Goal: Task Accomplishment & Management: Manage account settings

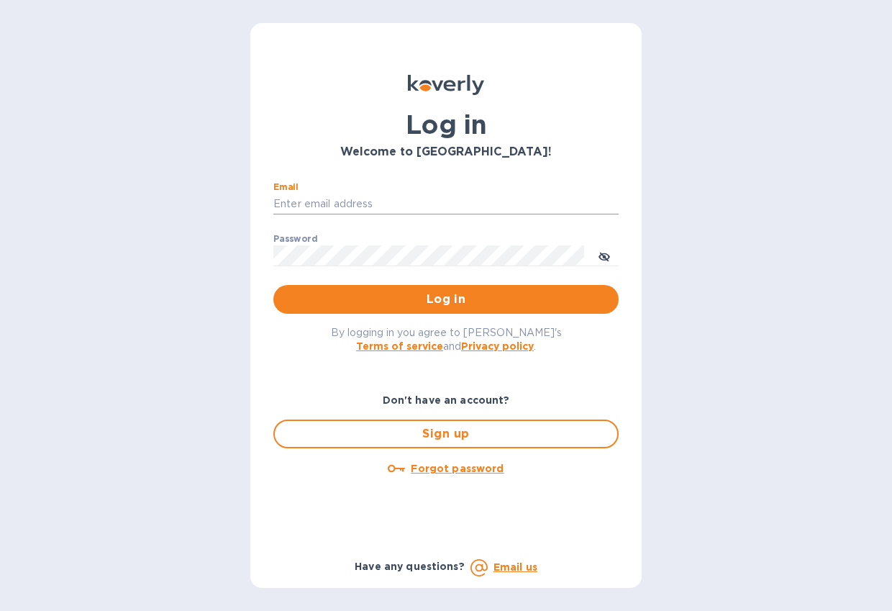
click at [325, 201] on input "Email" at bounding box center [445, 204] width 345 height 22
type input "aric@archetyp.com"
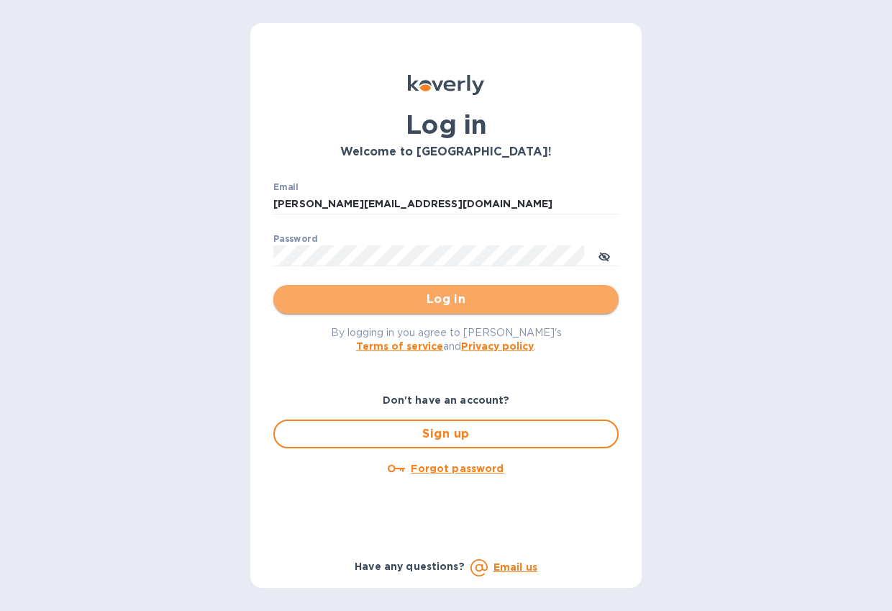
click at [432, 298] on span "Log in" at bounding box center [446, 299] width 322 height 17
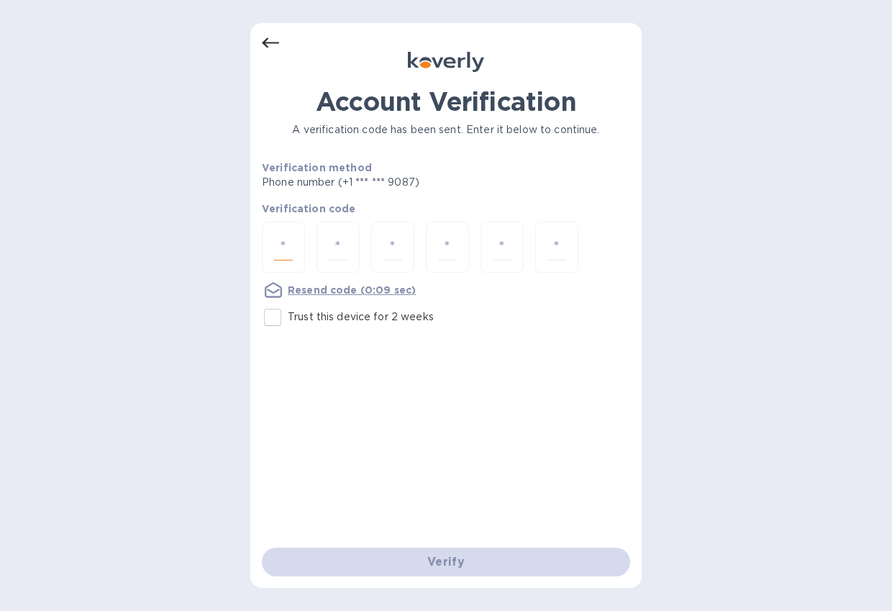
click at [280, 245] on input "number" at bounding box center [283, 247] width 19 height 27
type input "4"
type input "7"
type input "1"
type input "8"
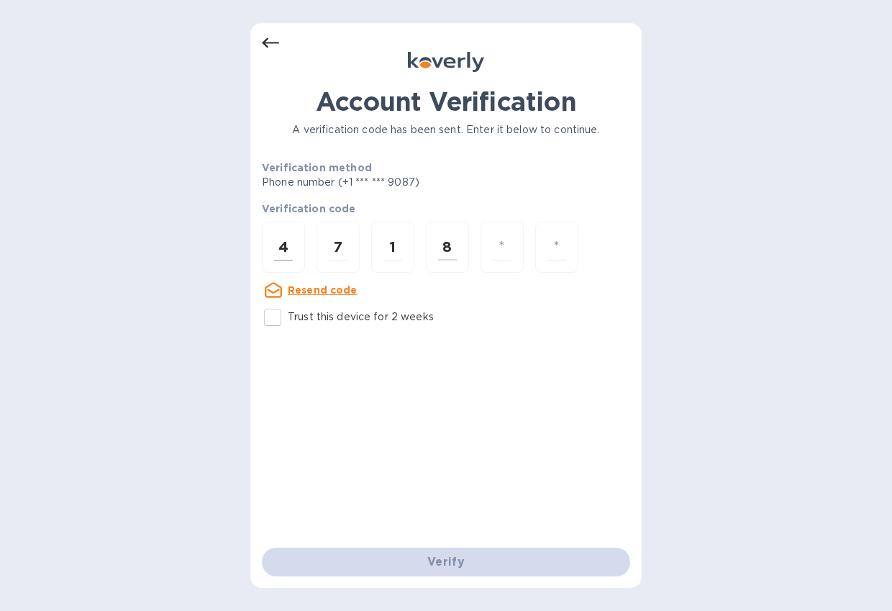
type input "9"
type input "8"
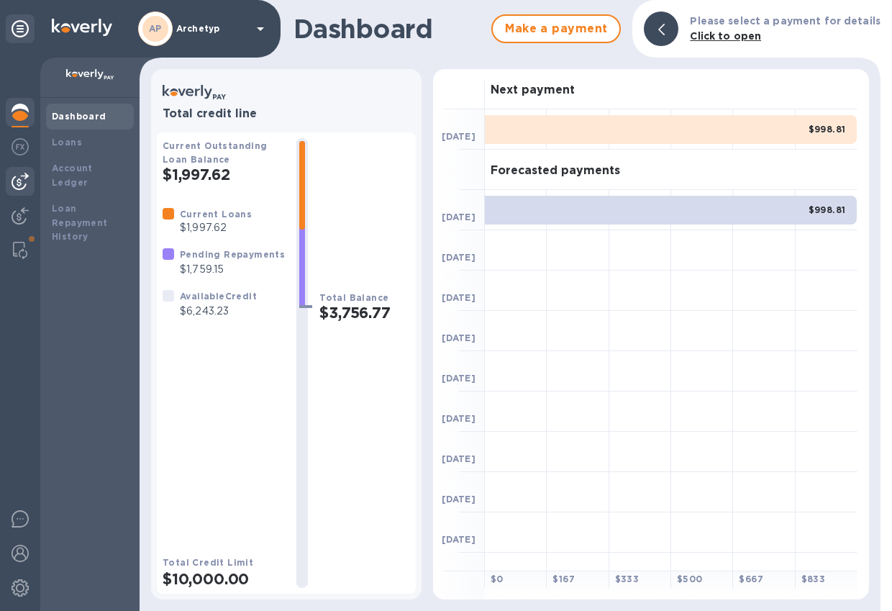
click at [20, 182] on img at bounding box center [20, 181] width 17 height 17
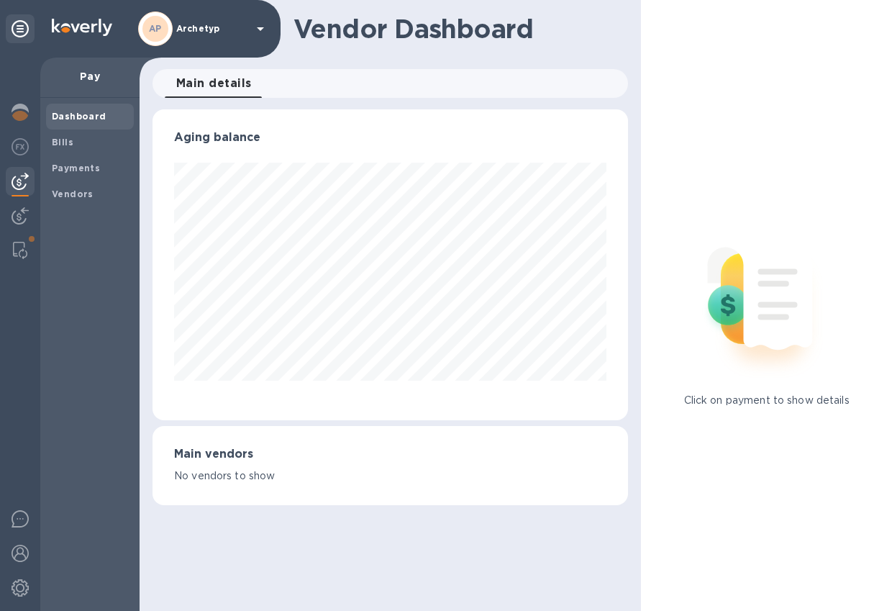
scroll to position [311, 475]
click at [76, 192] on b "Vendors" at bounding box center [73, 193] width 42 height 11
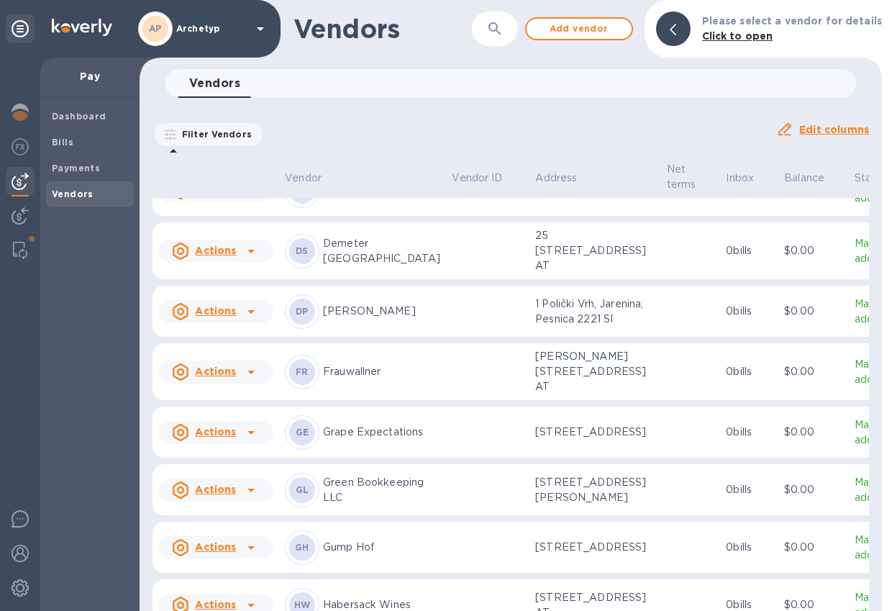
scroll to position [350, 0]
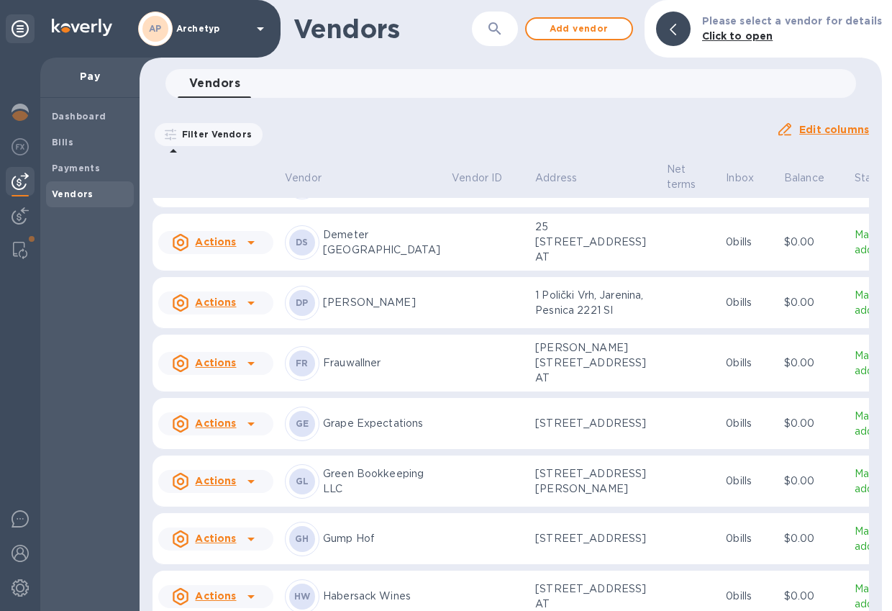
click at [215, 308] on u "Actions" at bounding box center [215, 302] width 41 height 12
click at [223, 424] on b "Add new bill" at bounding box center [231, 423] width 67 height 12
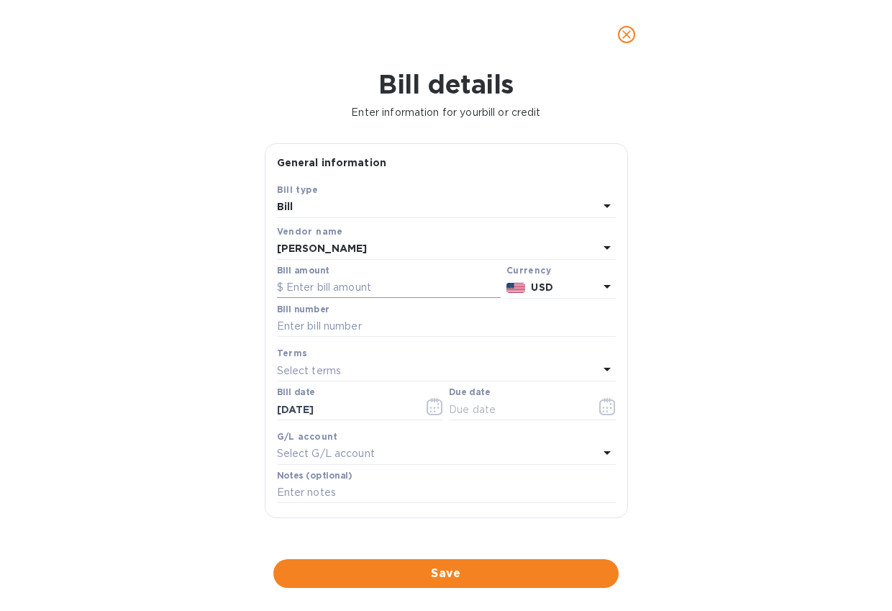
click at [336, 285] on input "text" at bounding box center [389, 288] width 224 height 22
paste input "5.87660"
type input "5.87660"
click at [603, 287] on icon at bounding box center [606, 287] width 7 height 4
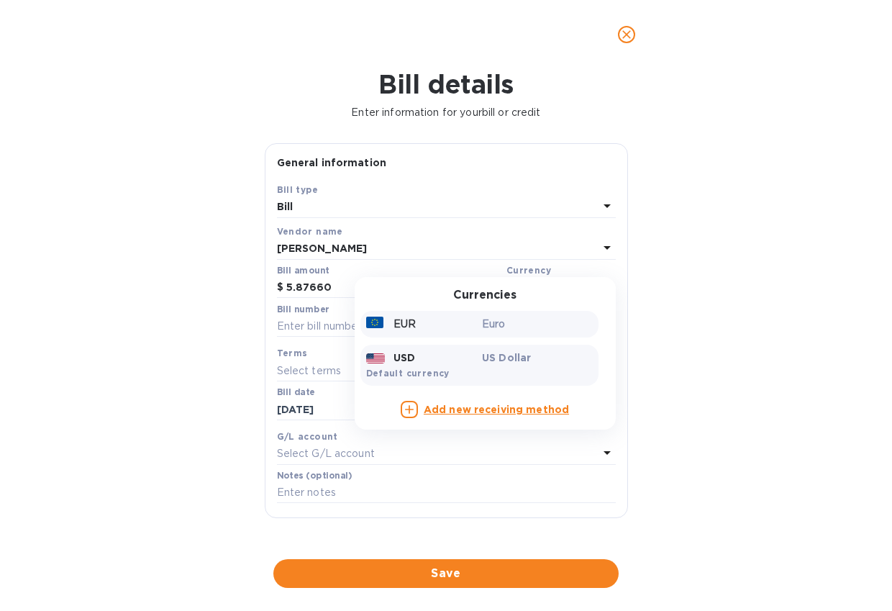
click at [394, 323] on p "EUR" at bounding box center [404, 323] width 22 height 15
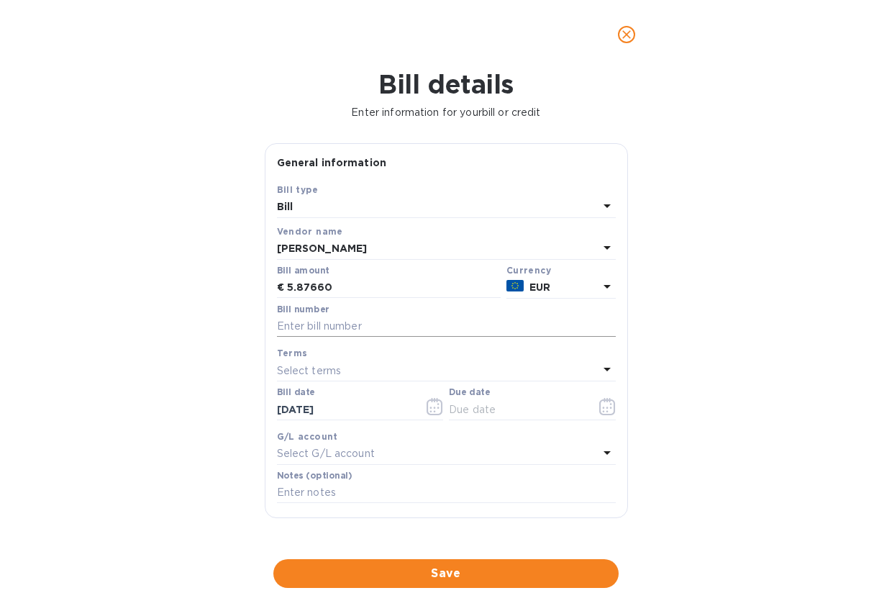
click at [325, 329] on input "text" at bounding box center [446, 327] width 339 height 22
paste input "50000006"
type input "250000006"
click at [319, 369] on p "Select terms" at bounding box center [309, 370] width 65 height 15
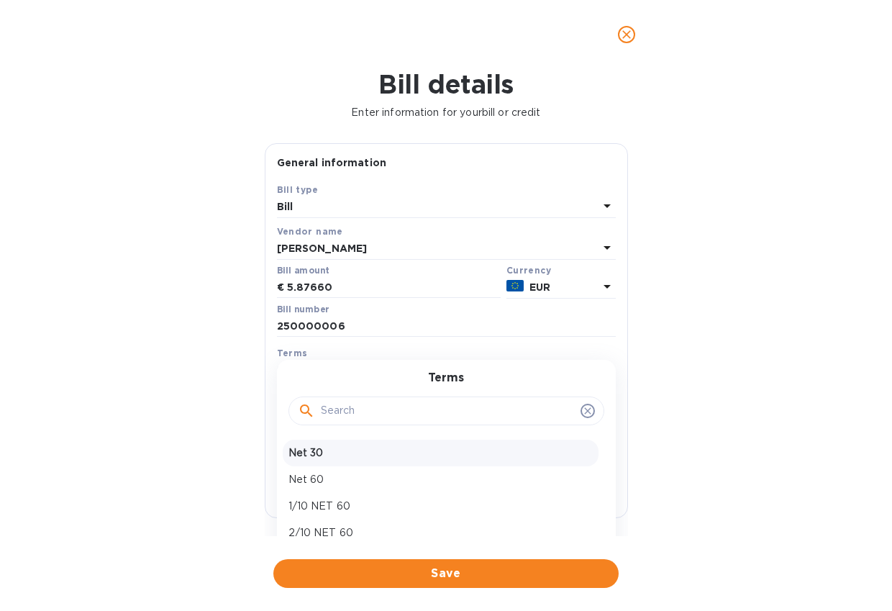
scroll to position [48, 0]
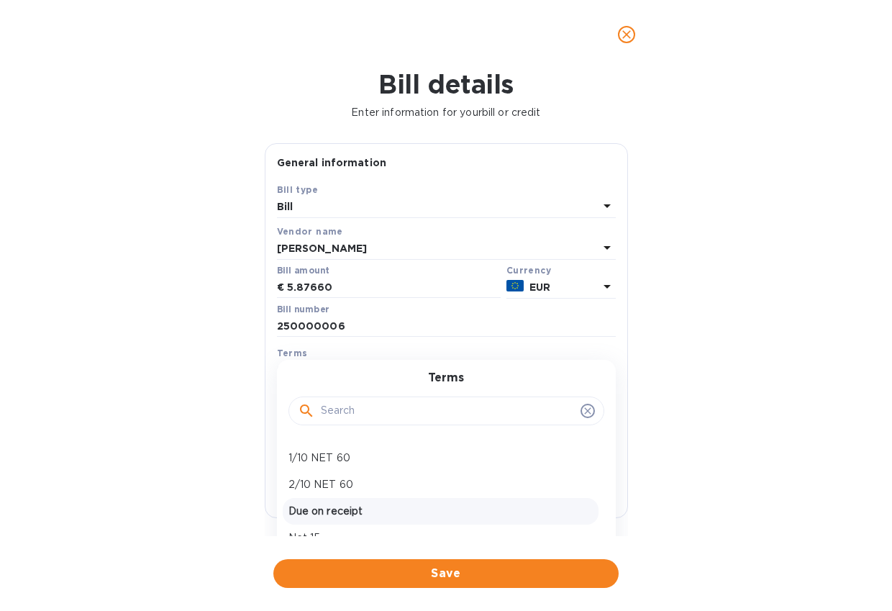
click at [319, 512] on p "Due on receipt" at bounding box center [440, 510] width 304 height 15
type input "[DATE]"
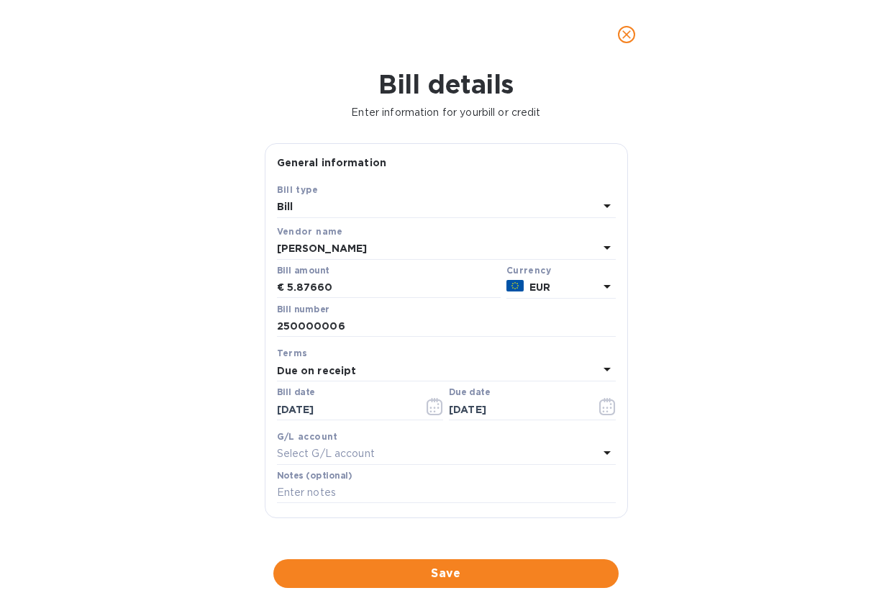
click at [350, 452] on p "Select G/L account" at bounding box center [326, 453] width 98 height 15
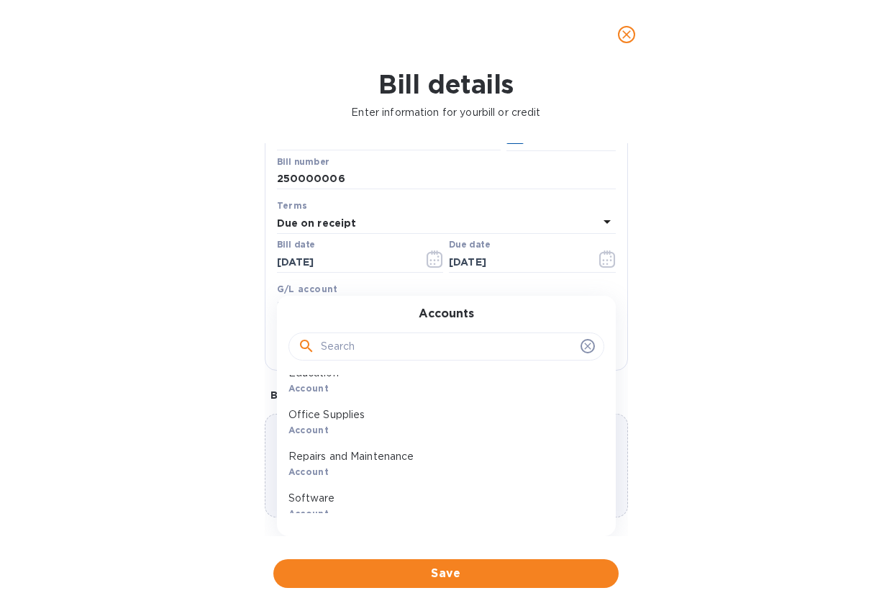
scroll to position [0, 0]
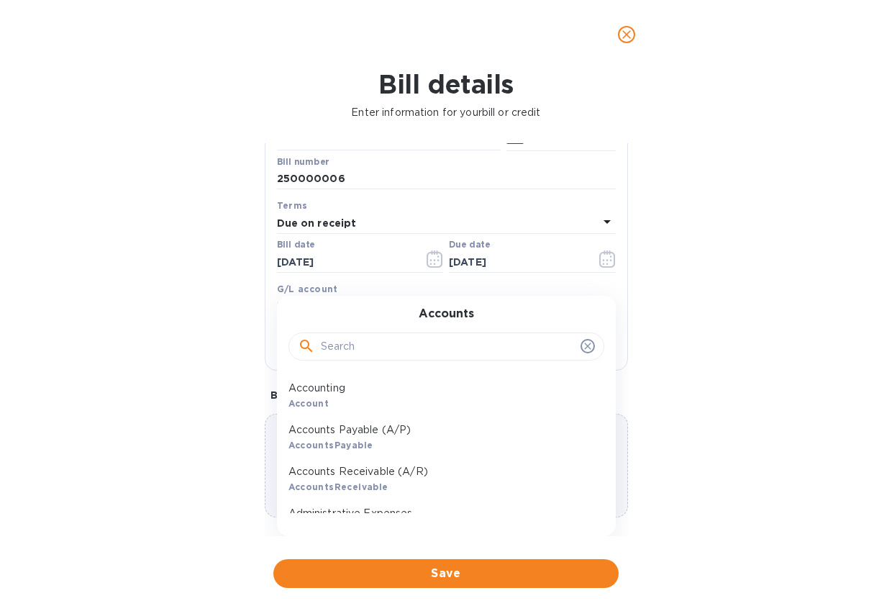
click at [336, 350] on input "text" at bounding box center [448, 347] width 254 height 22
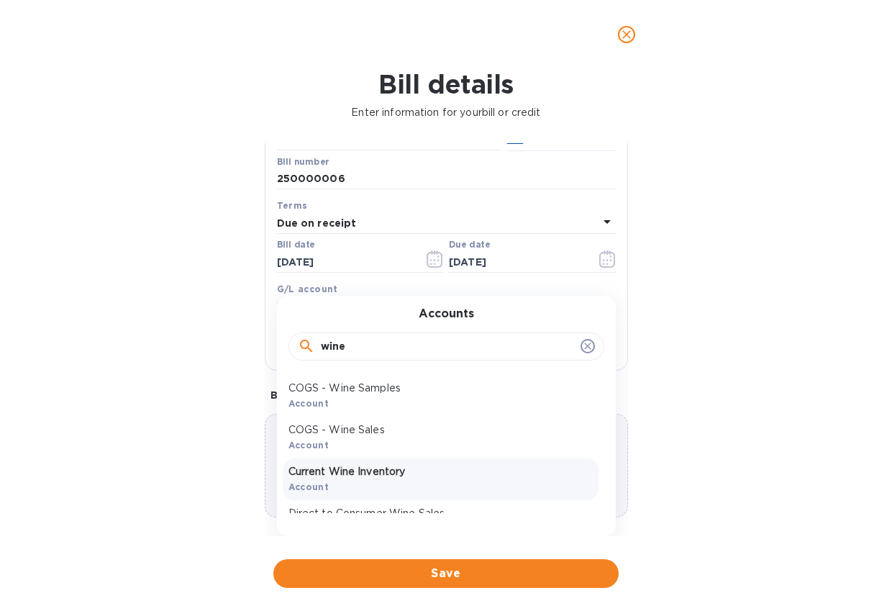
type input "wine"
click at [346, 476] on p "Current Wine Inventory" at bounding box center [440, 471] width 304 height 15
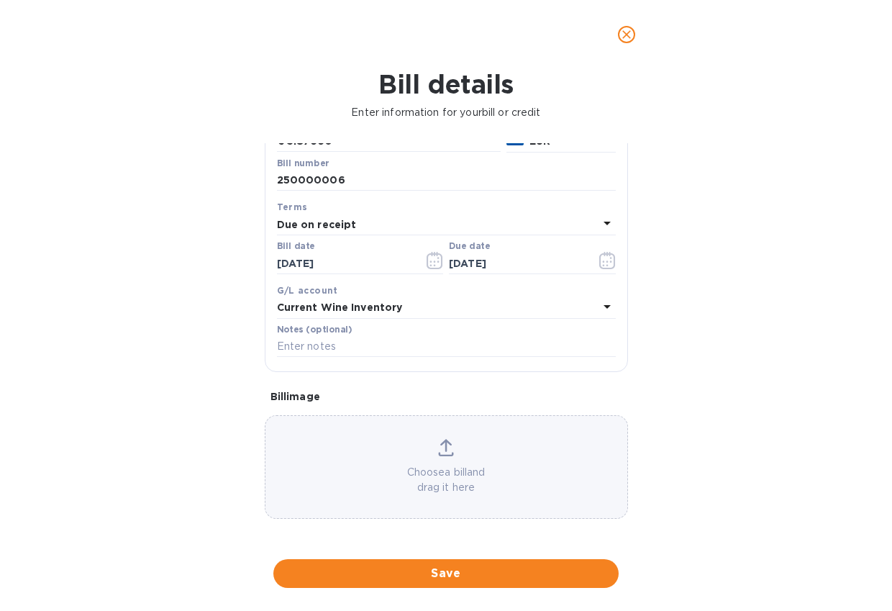
scroll to position [149, 0]
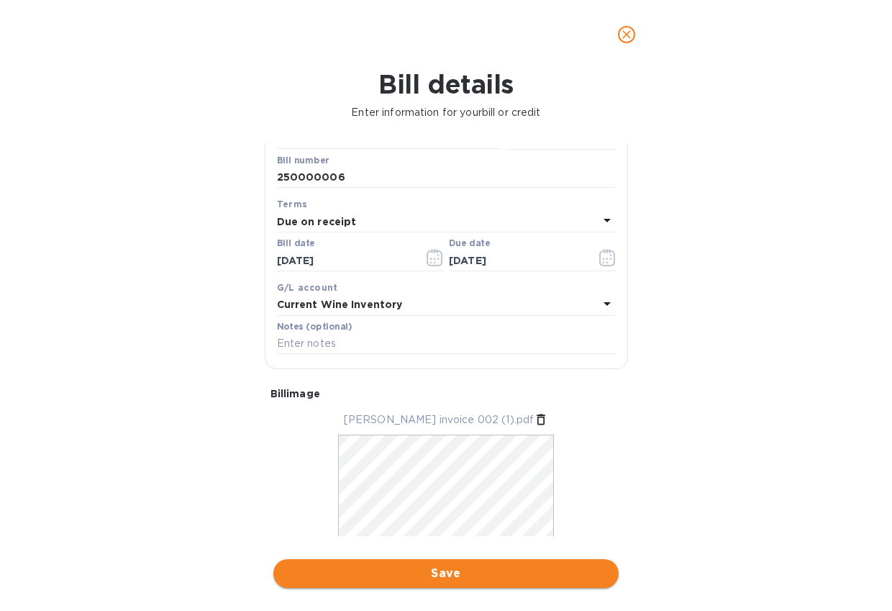
click at [456, 572] on span "Save" at bounding box center [446, 573] width 322 height 17
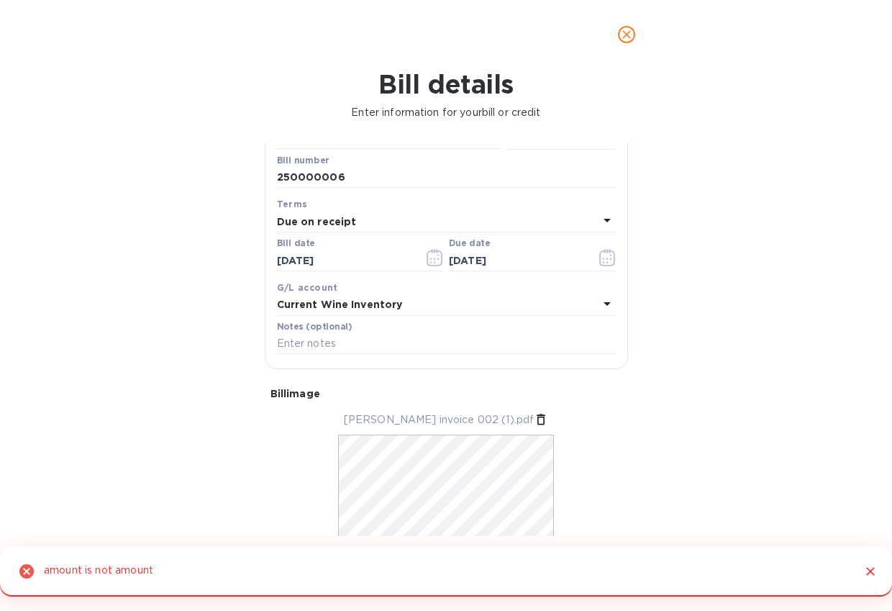
click at [173, 459] on div "Bill details Enter information for your bill or credit General information Save…" at bounding box center [446, 340] width 892 height 542
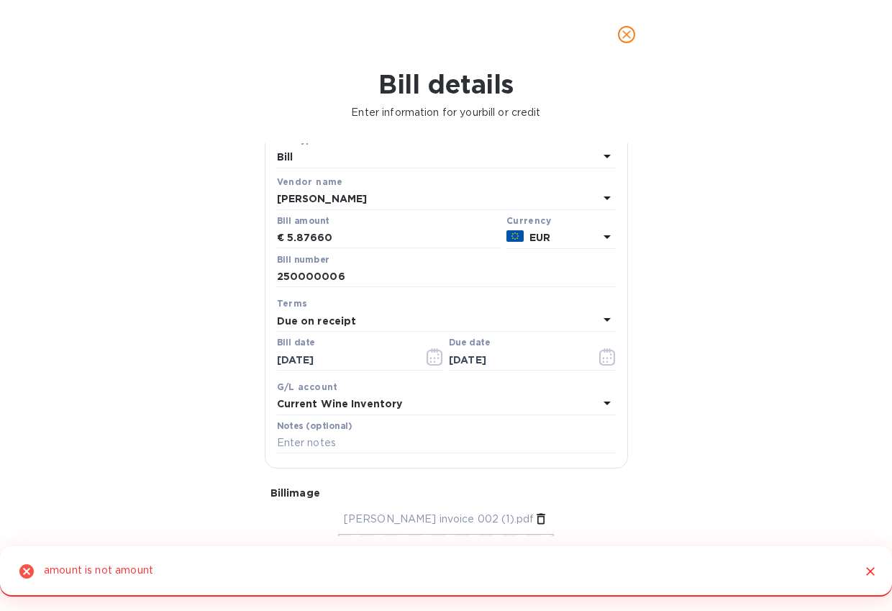
scroll to position [0, 0]
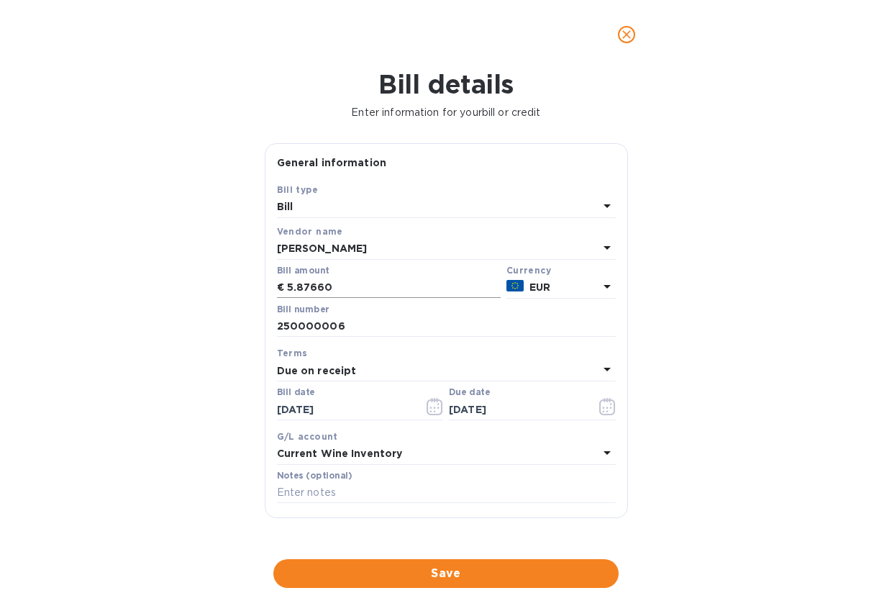
click at [296, 291] on input "5.87660" at bounding box center [394, 288] width 214 height 22
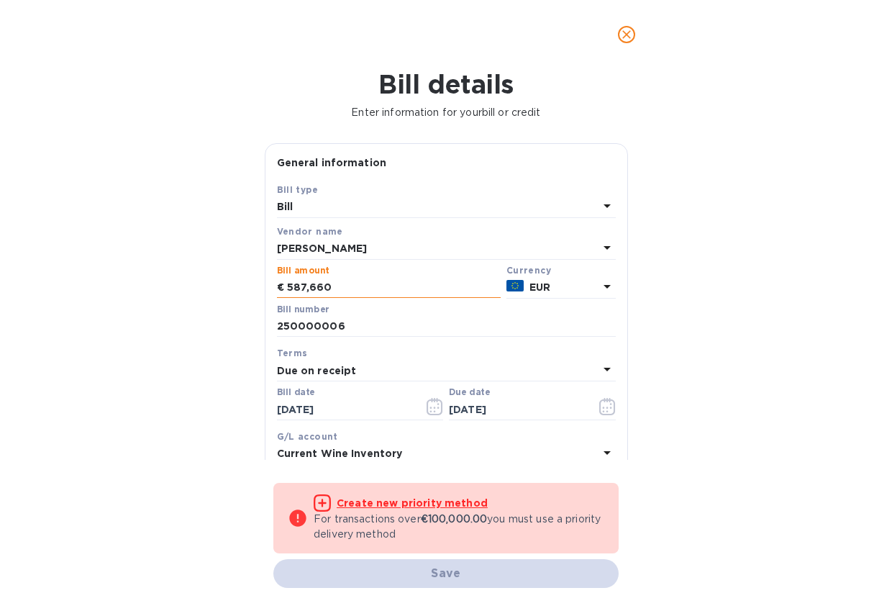
click at [315, 288] on input "587,660" at bounding box center [394, 288] width 214 height 22
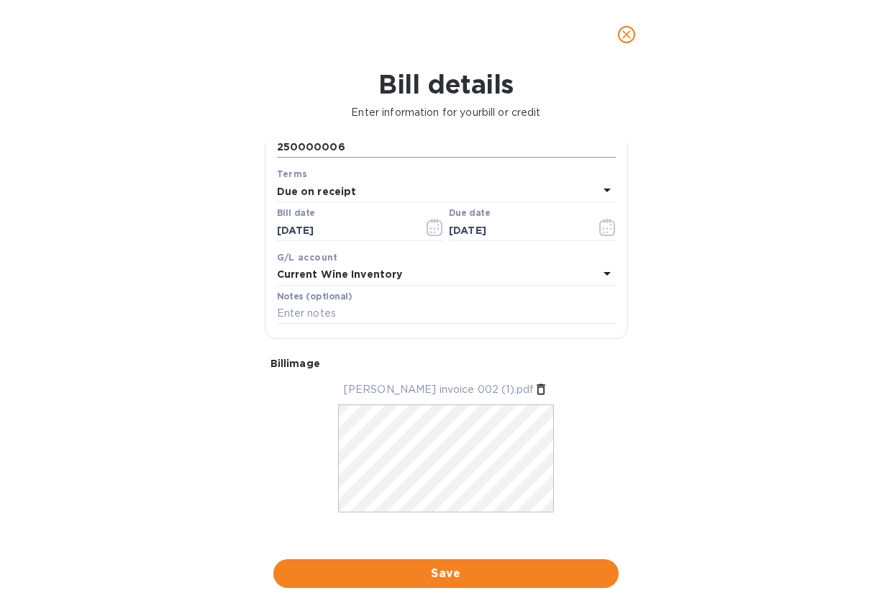
scroll to position [192, 0]
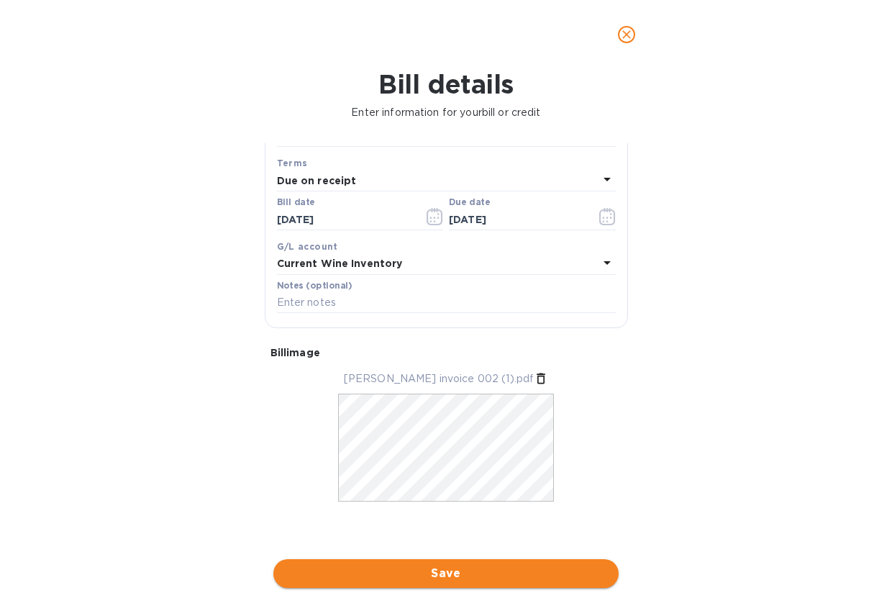
type input "5,876.60"
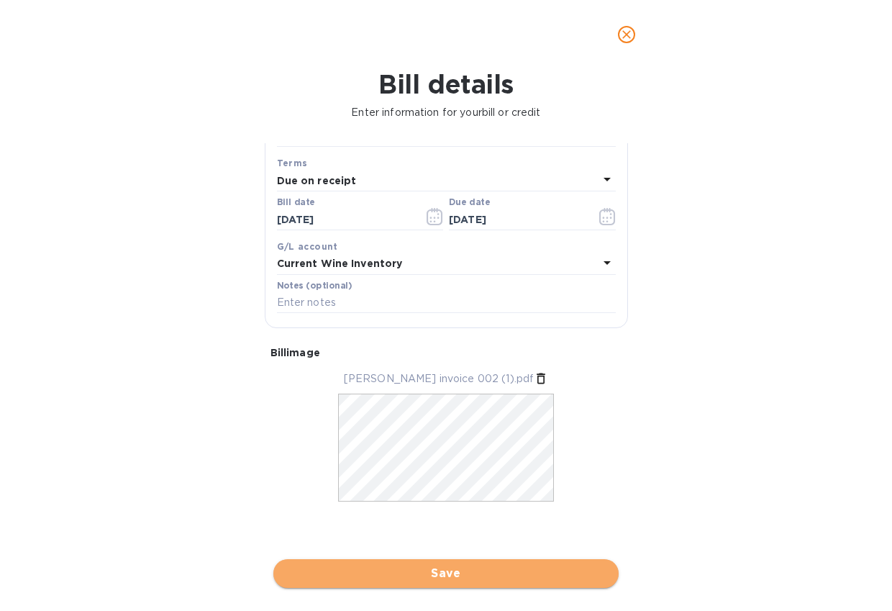
click at [437, 570] on span "Save" at bounding box center [446, 573] width 322 height 17
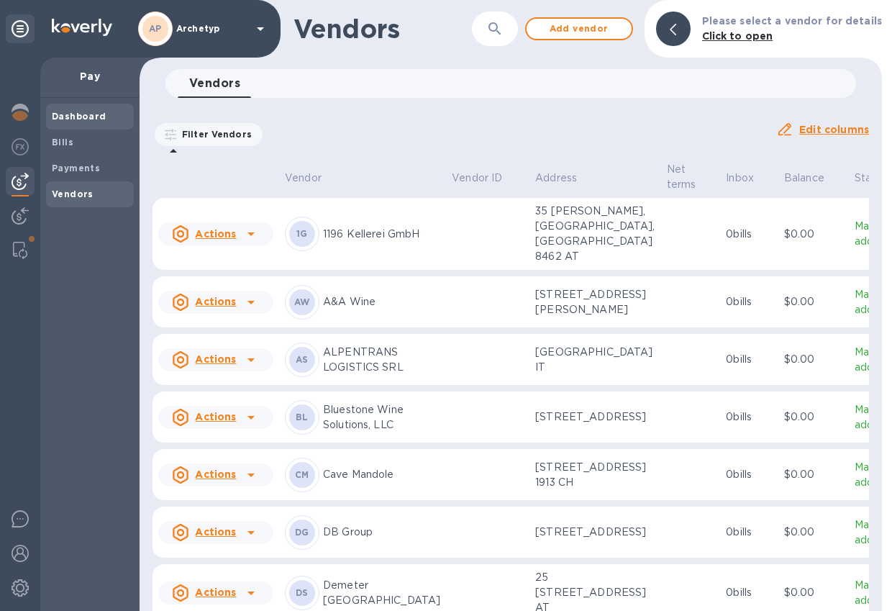
click at [66, 116] on b "Dashboard" at bounding box center [79, 116] width 55 height 11
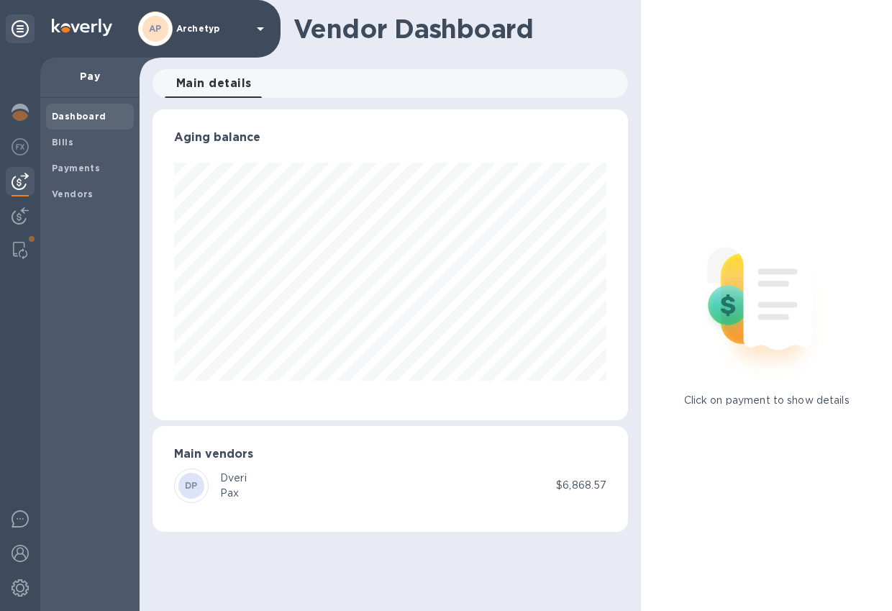
scroll to position [311, 475]
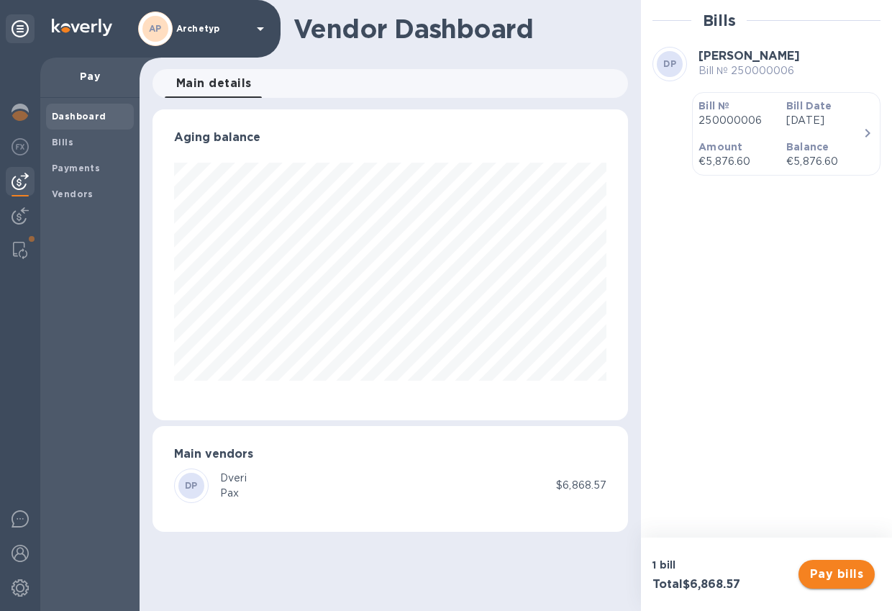
click at [850, 574] on span "Pay bills" at bounding box center [836, 573] width 53 height 17
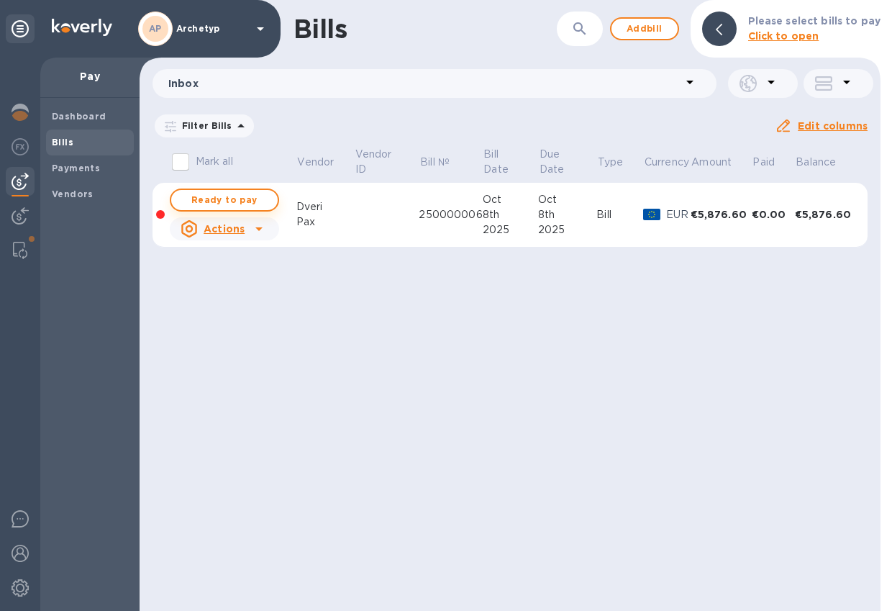
click at [235, 201] on span "Ready to pay" at bounding box center [224, 199] width 83 height 17
checkbox input "true"
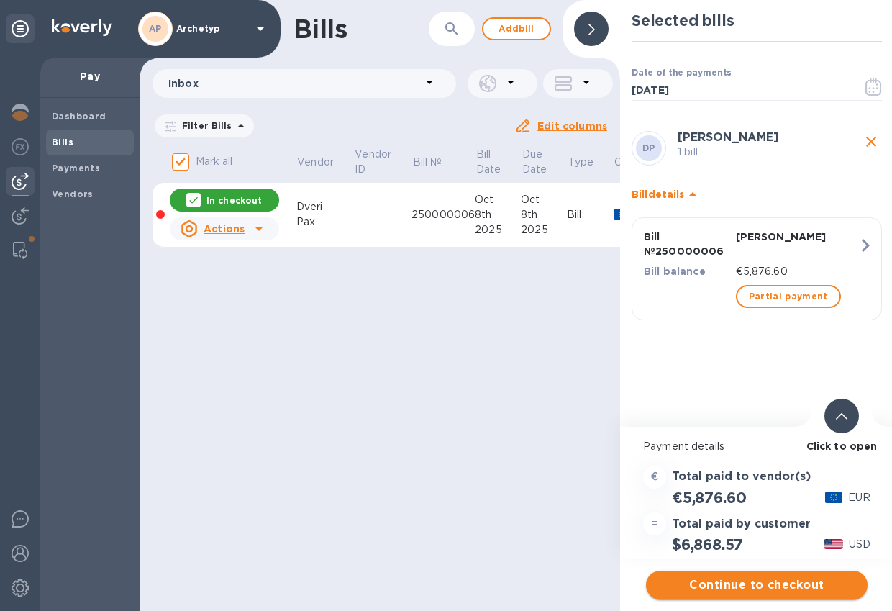
click at [760, 582] on span "Continue to checkout" at bounding box center [756, 584] width 198 height 17
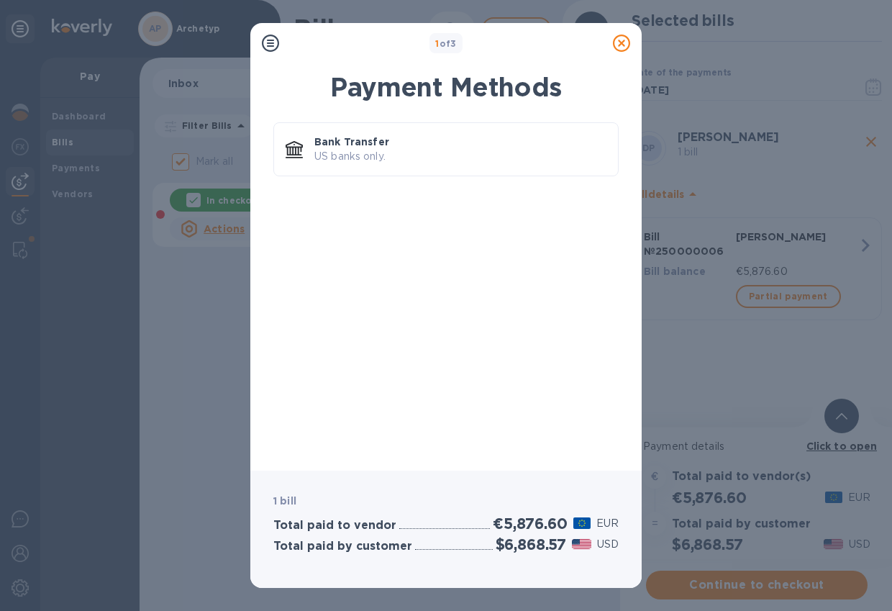
click at [619, 46] on icon at bounding box center [621, 43] width 17 height 17
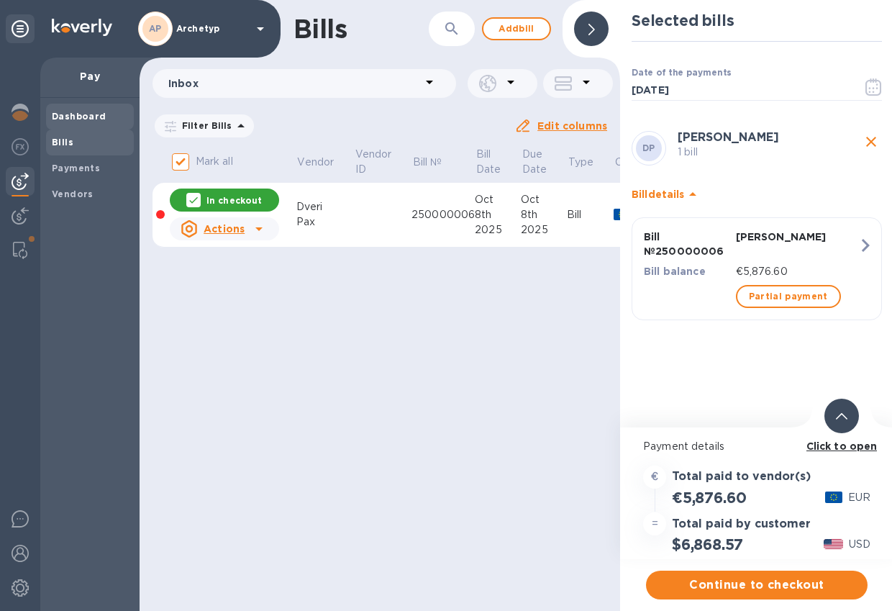
click at [77, 109] on span "Dashboard" at bounding box center [79, 116] width 55 height 14
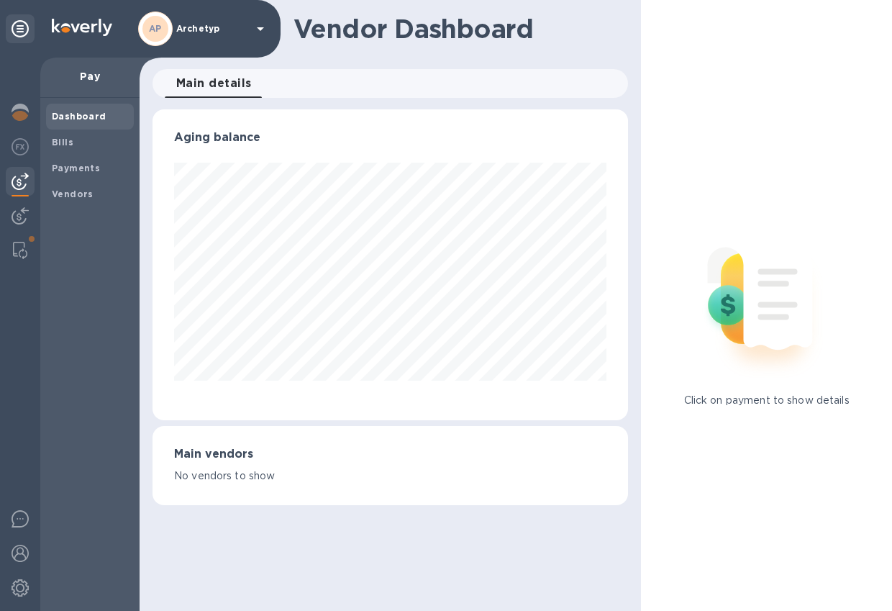
scroll to position [311, 475]
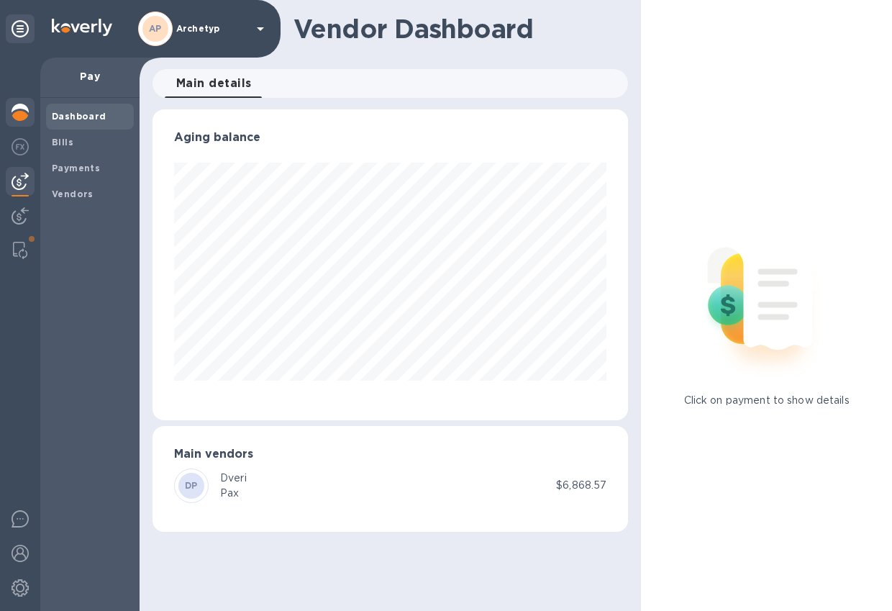
click at [26, 111] on img at bounding box center [20, 112] width 17 height 17
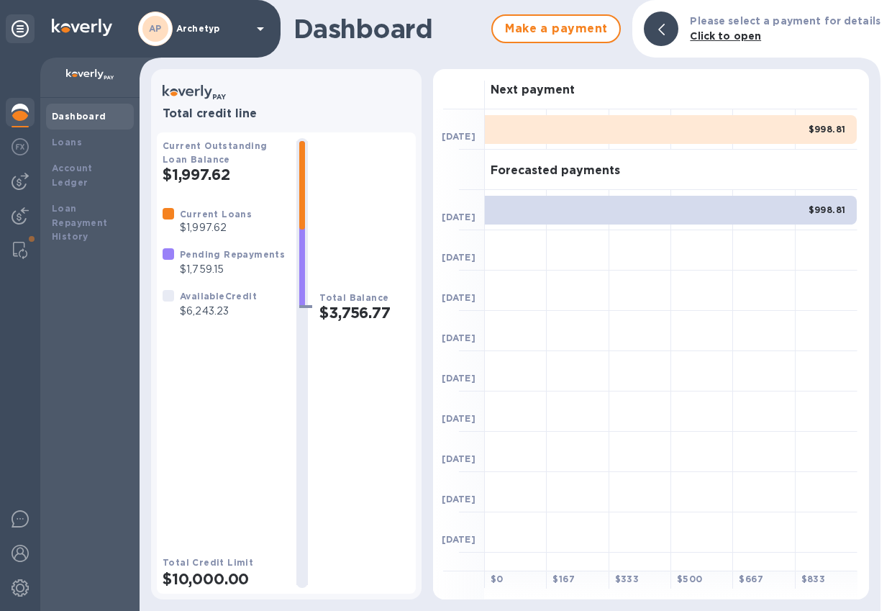
click at [206, 256] on b "Pending Repayments" at bounding box center [232, 254] width 105 height 11
click at [230, 301] on b "Available Credit" at bounding box center [218, 296] width 77 height 11
click at [539, 29] on span "Make a payment" at bounding box center [556, 28] width 104 height 17
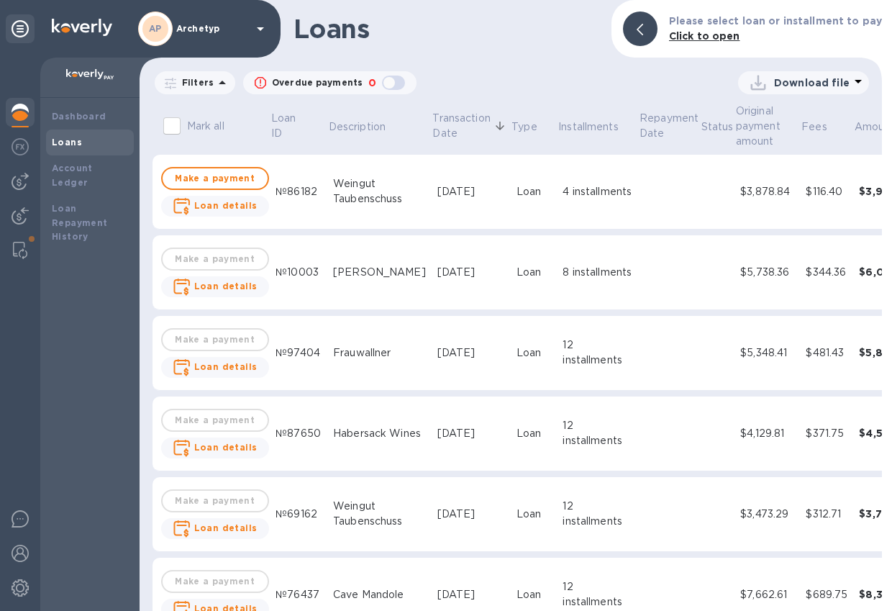
click at [25, 113] on img at bounding box center [20, 112] width 17 height 17
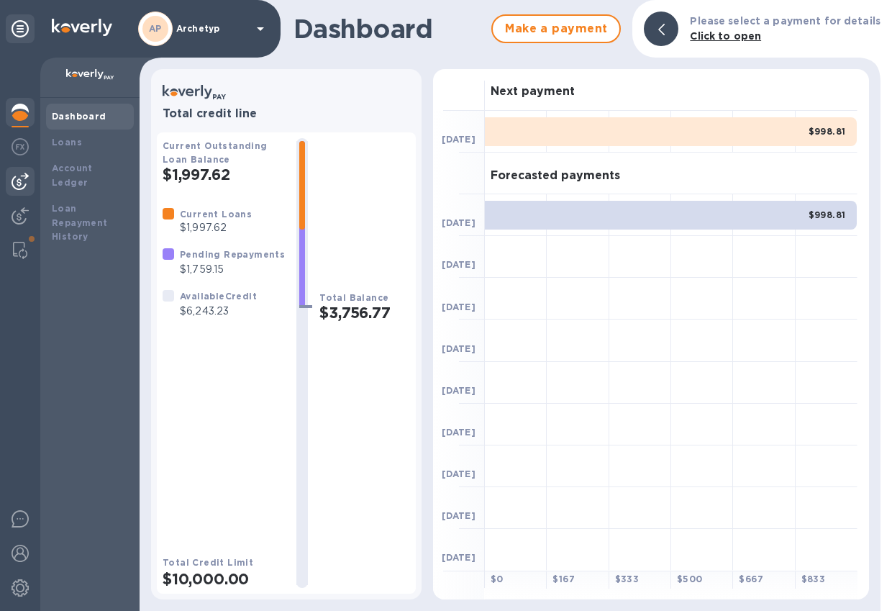
click at [22, 184] on img at bounding box center [20, 181] width 17 height 17
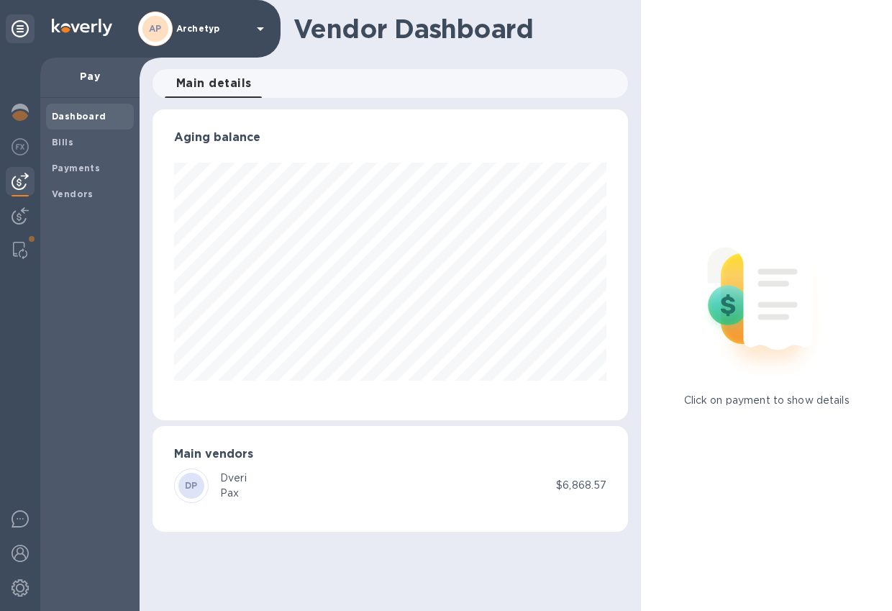
scroll to position [311, 475]
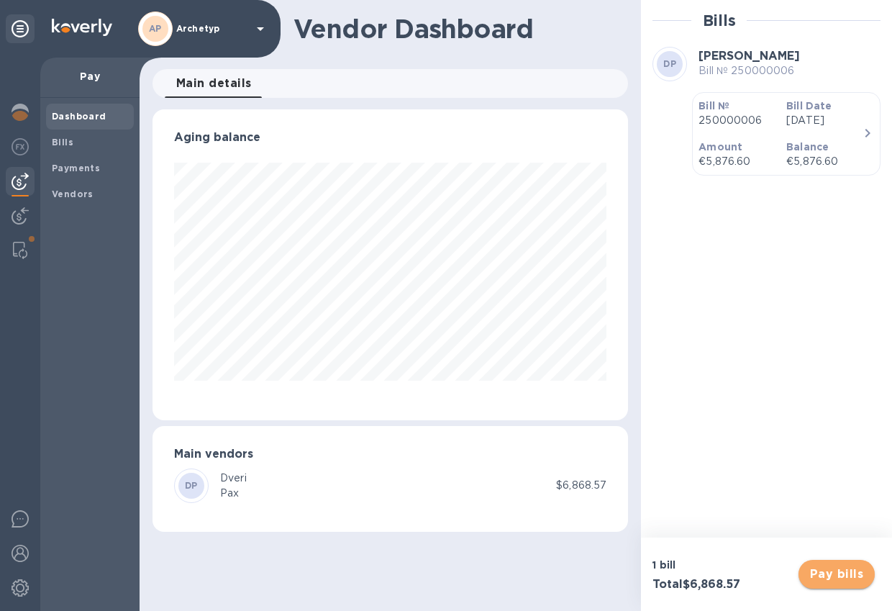
click at [836, 570] on span "Pay bills" at bounding box center [836, 573] width 53 height 17
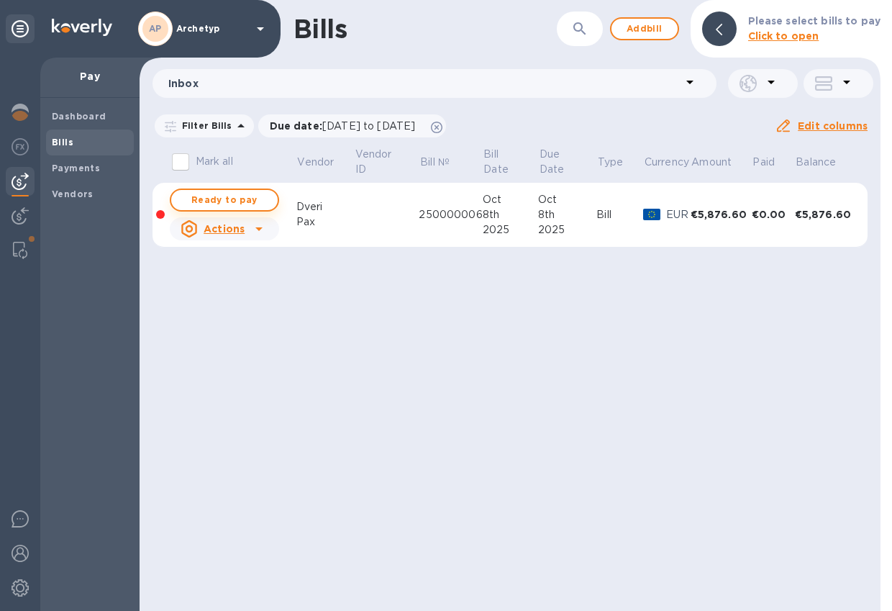
click at [240, 201] on span "Ready to pay" at bounding box center [224, 199] width 83 height 17
checkbox input "true"
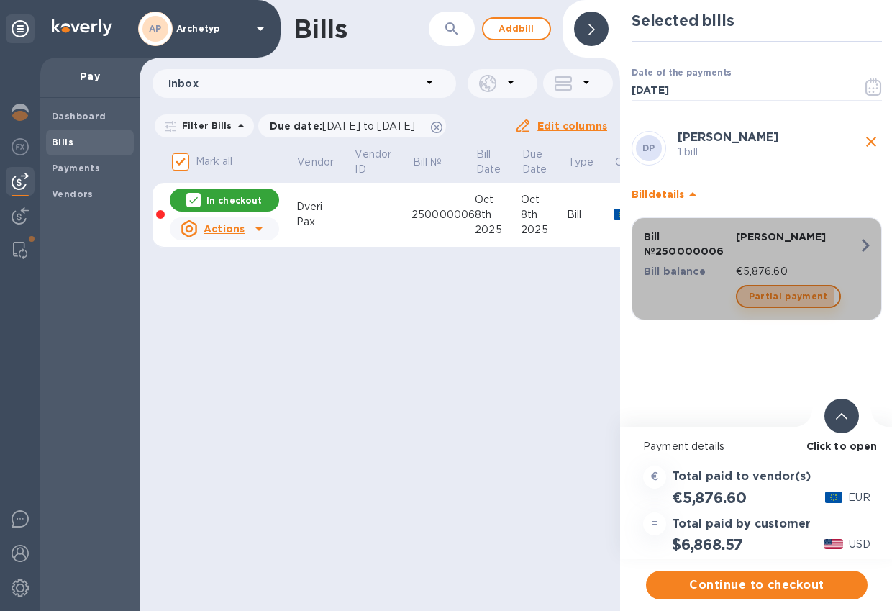
click at [778, 297] on span "Partial payment" at bounding box center [788, 296] width 79 height 17
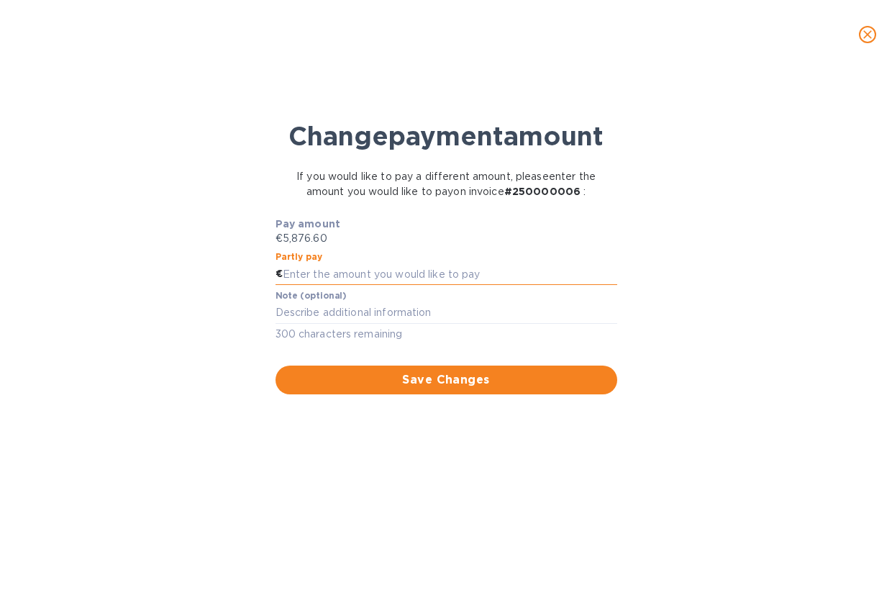
click at [293, 273] on input "text" at bounding box center [450, 274] width 334 height 22
type input "5,000"
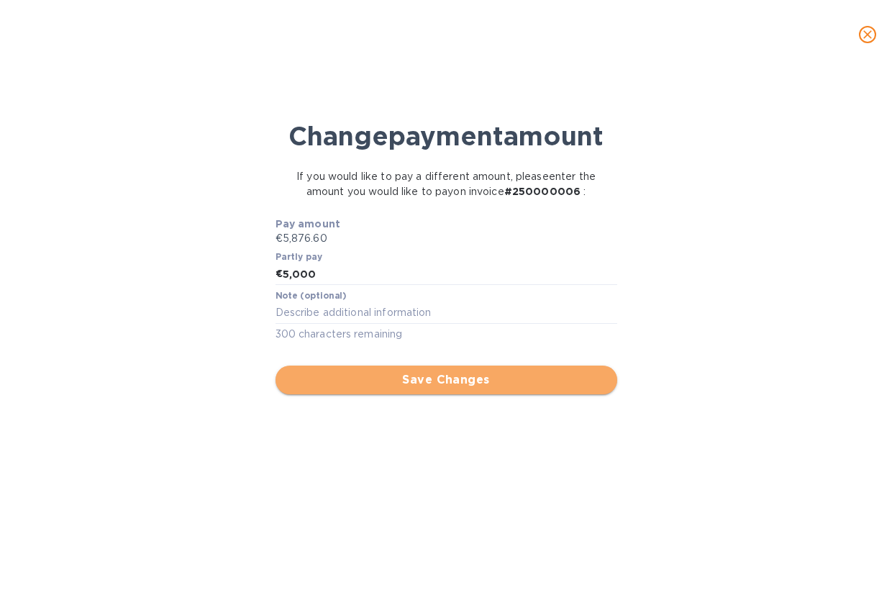
click at [391, 378] on span "Save Changes" at bounding box center [446, 379] width 319 height 17
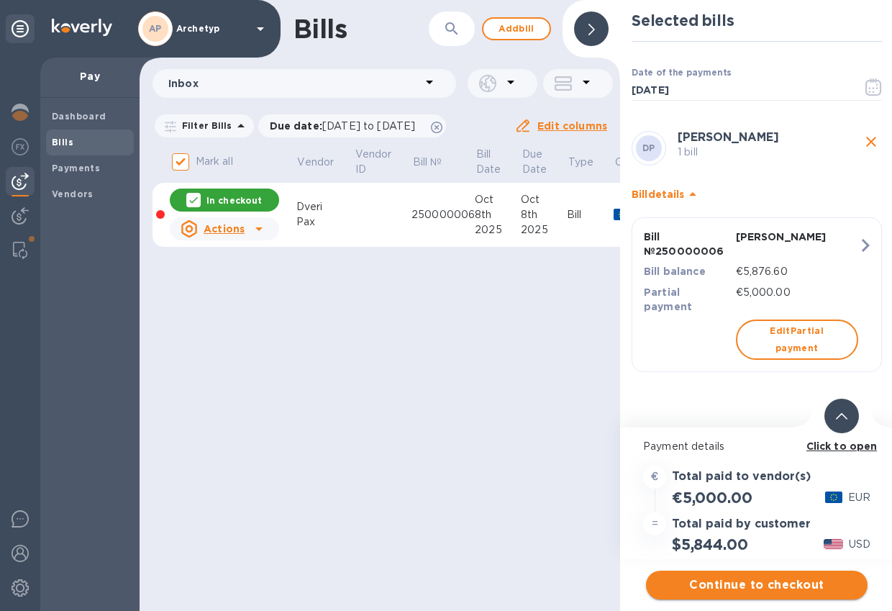
click at [729, 584] on span "Continue to checkout" at bounding box center [756, 584] width 198 height 17
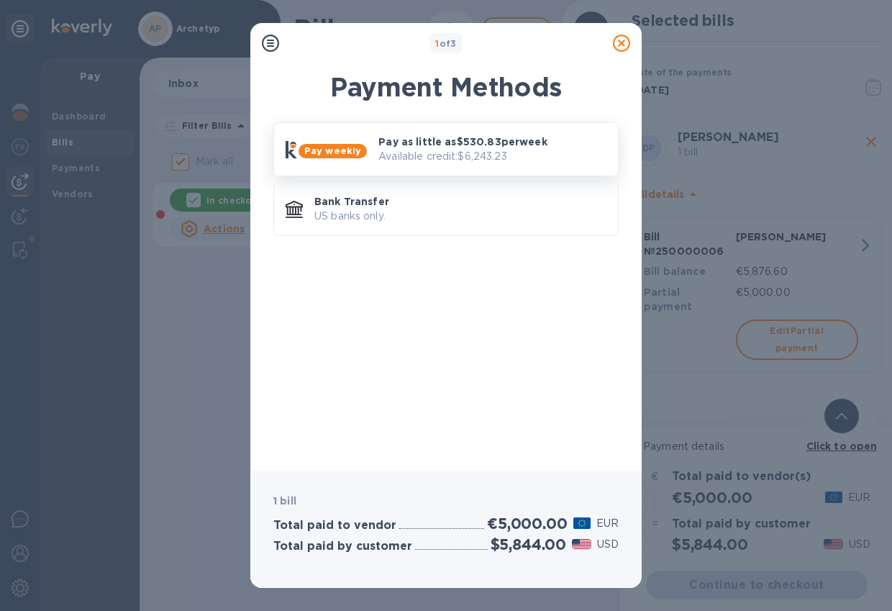
click at [440, 147] on p "Pay as little as $530.83 per week" at bounding box center [492, 141] width 228 height 14
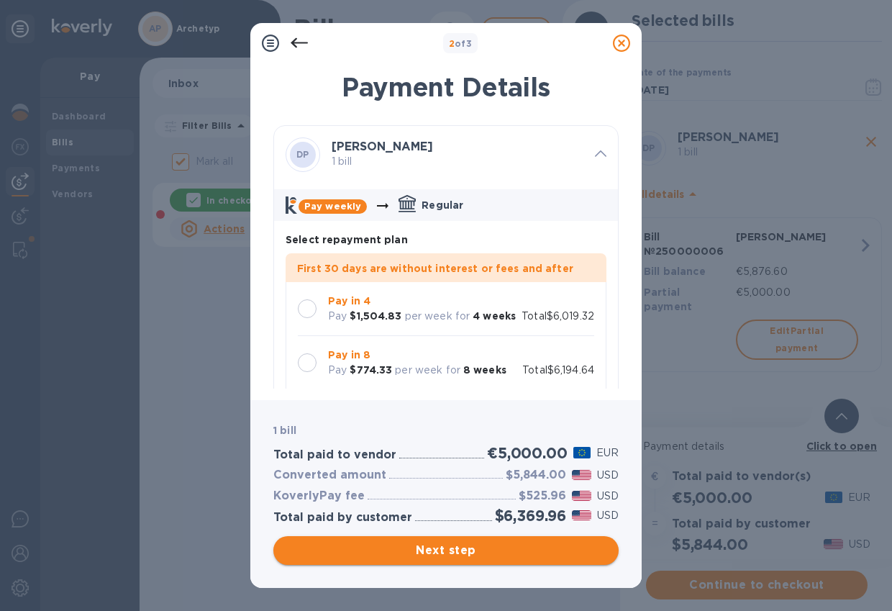
click at [440, 544] on span "Next step" at bounding box center [446, 550] width 322 height 17
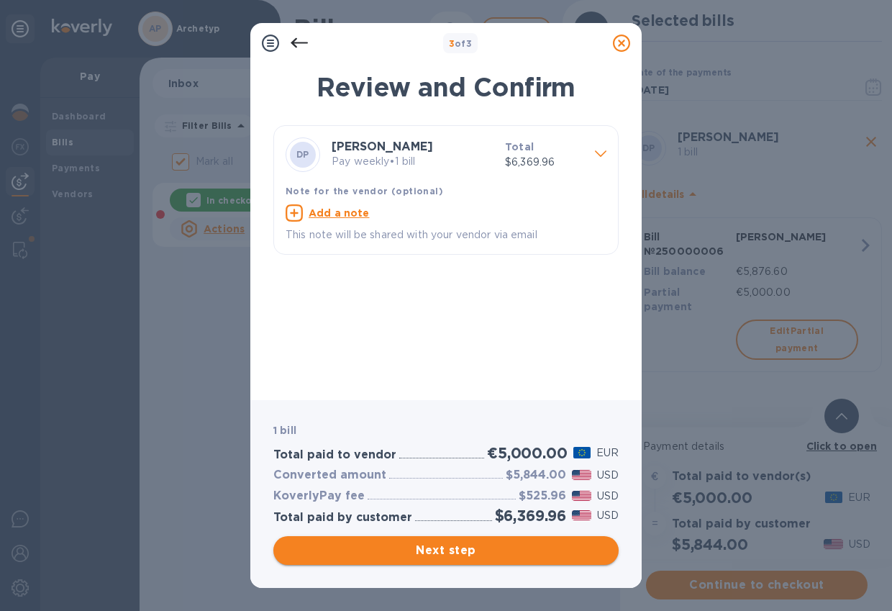
click at [439, 548] on span "Next step" at bounding box center [446, 550] width 322 height 17
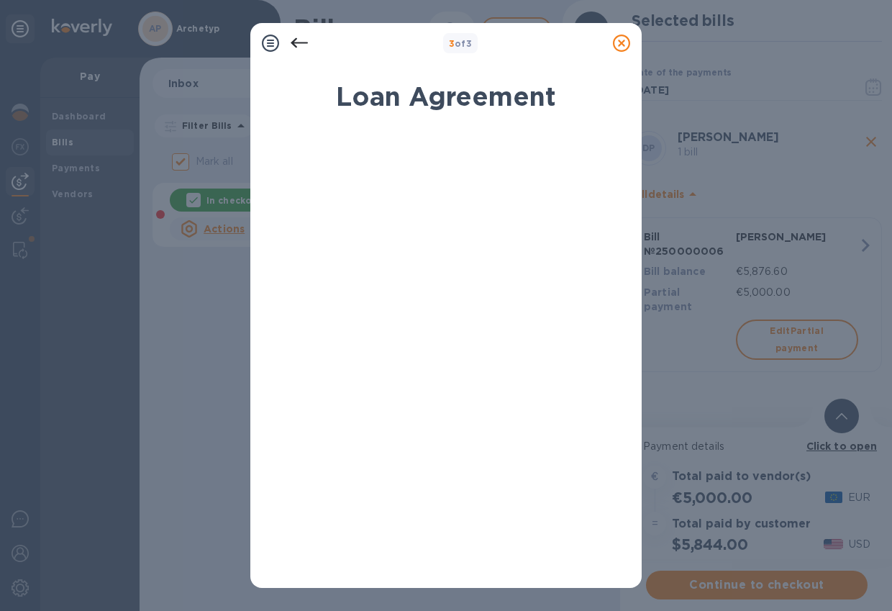
scroll to position [193, 0]
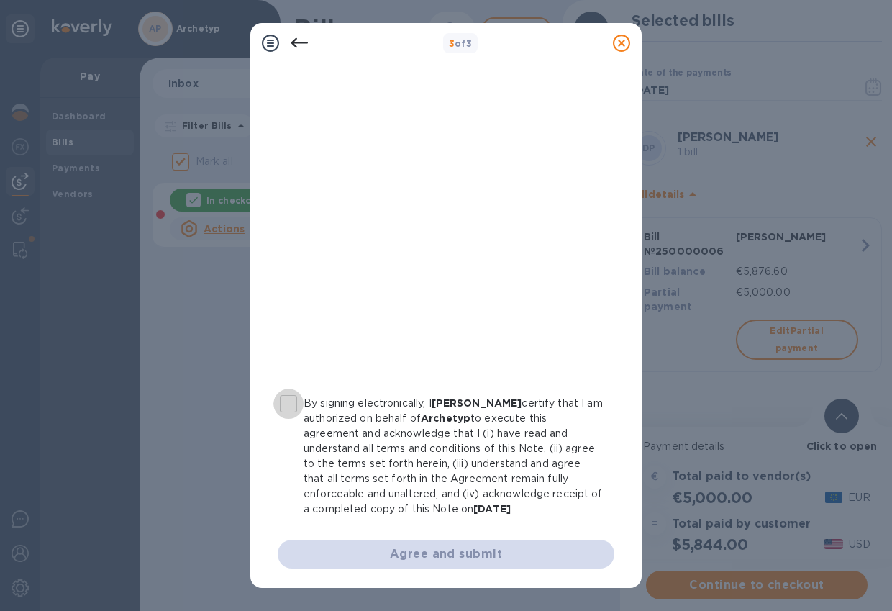
click at [291, 403] on input "By signing electronically, I [PERSON_NAME] certify that I am authorized on beha…" at bounding box center [288, 403] width 30 height 30
checkbox input "true"
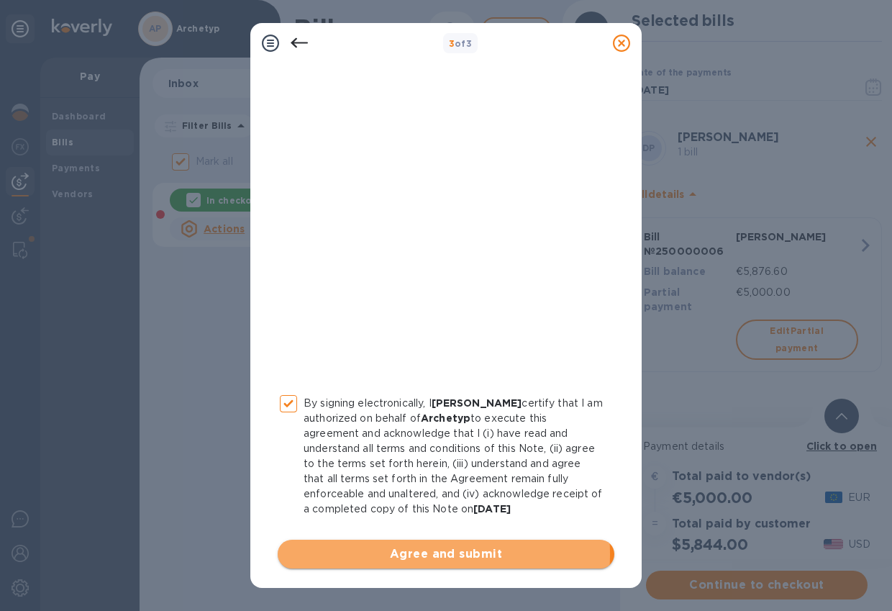
click at [405, 553] on span "Agree and submit" at bounding box center [446, 553] width 314 height 17
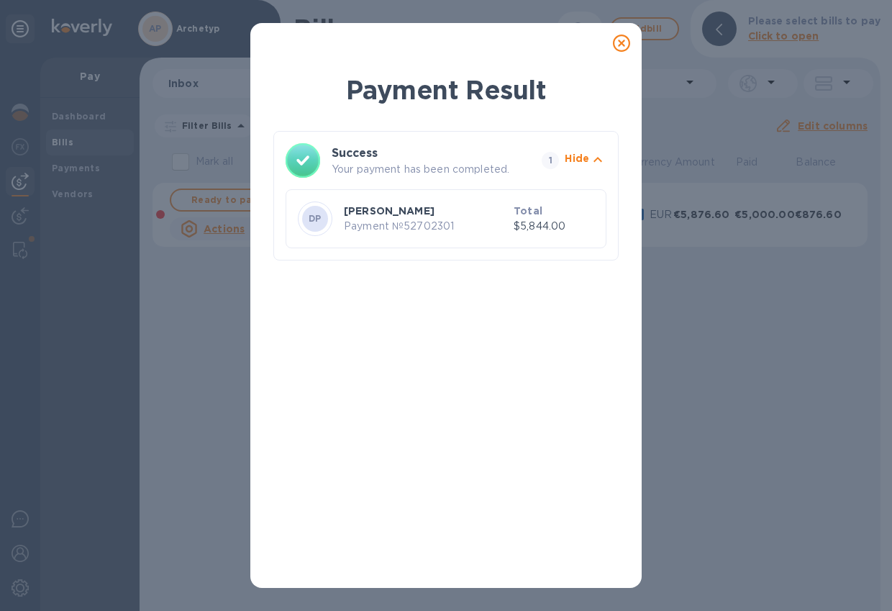
click at [621, 45] on icon at bounding box center [621, 43] width 17 height 17
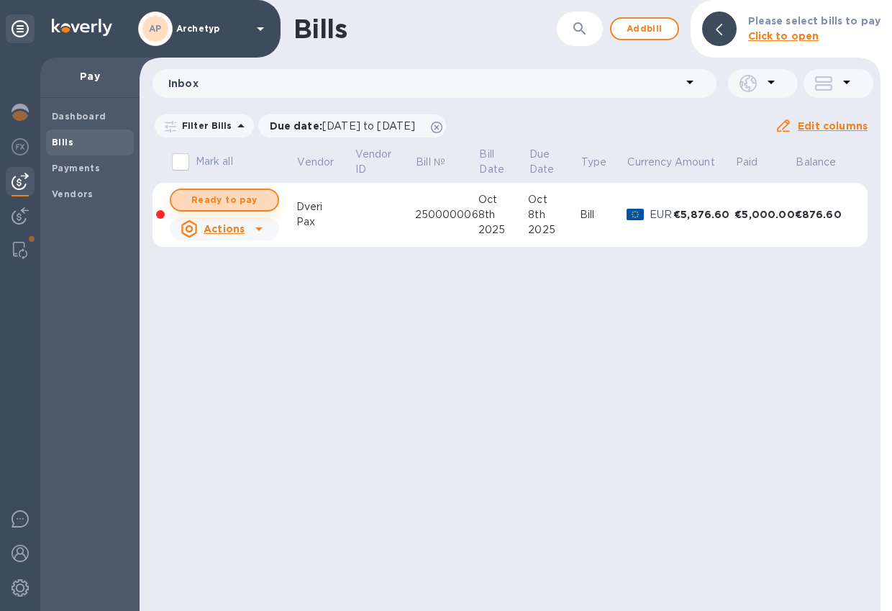
click at [228, 201] on span "Ready to pay" at bounding box center [224, 199] width 83 height 17
checkbox input "true"
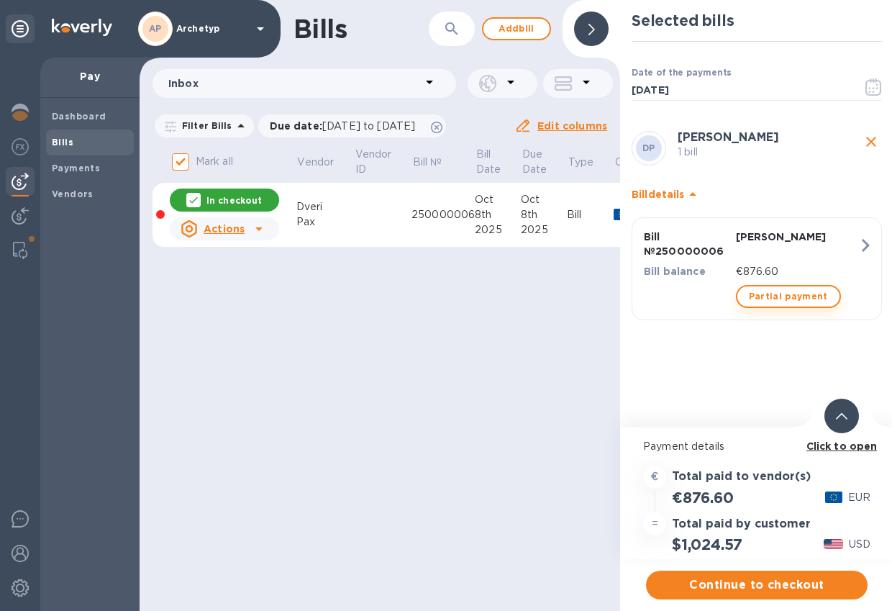
click at [782, 297] on span "Partial payment" at bounding box center [788, 296] width 79 height 17
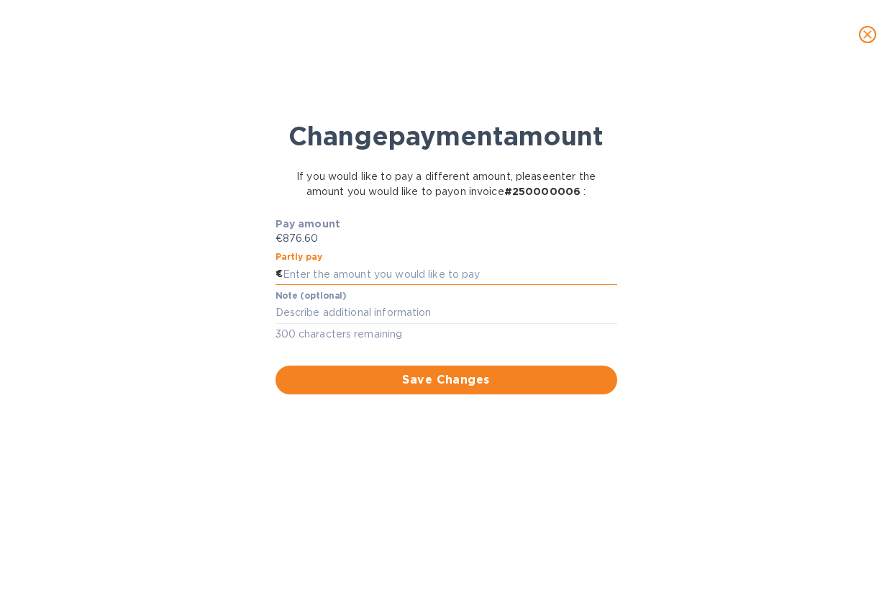
click at [336, 273] on input "text" at bounding box center [450, 274] width 334 height 22
type input "876.60"
click at [404, 380] on span "Save Changes" at bounding box center [446, 379] width 319 height 17
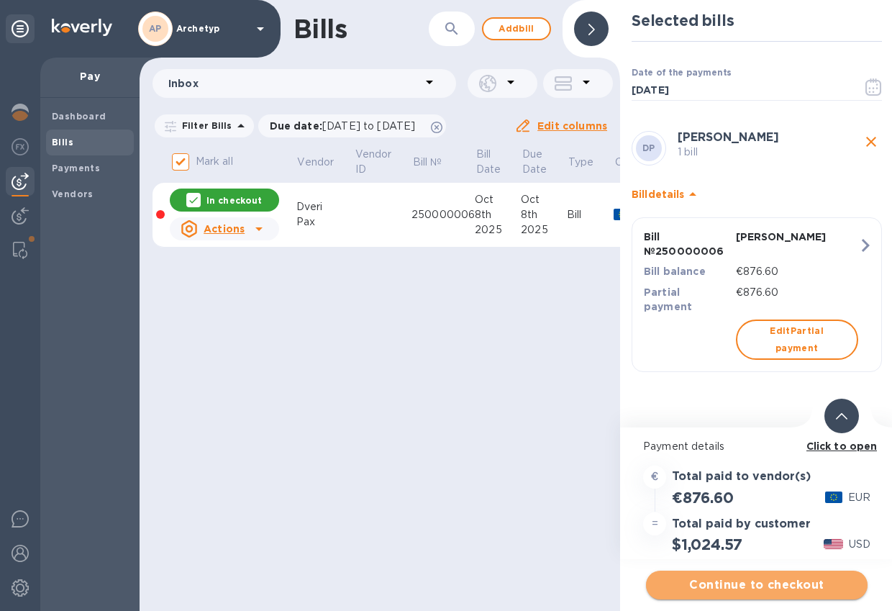
click at [731, 585] on span "Continue to checkout" at bounding box center [756, 584] width 198 height 17
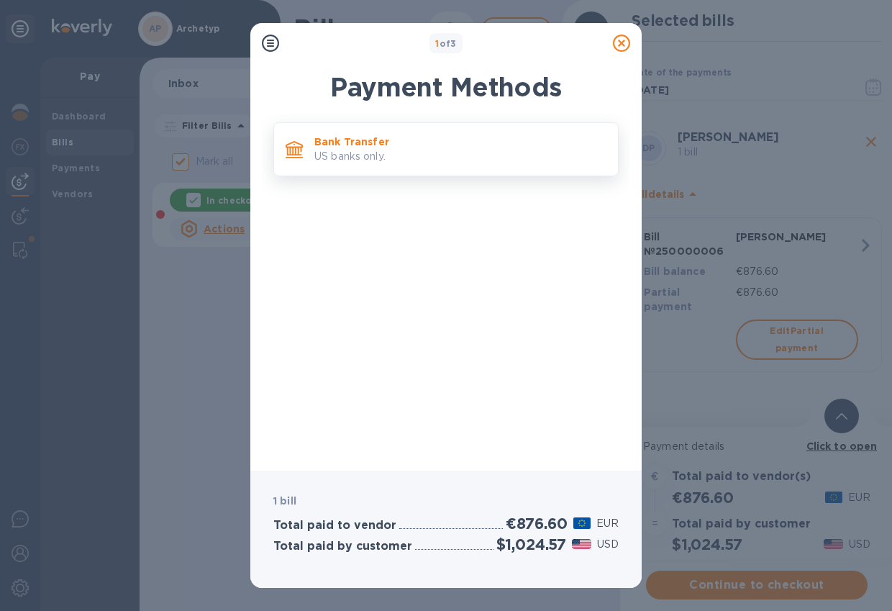
click at [357, 155] on p "US banks only." at bounding box center [460, 156] width 292 height 15
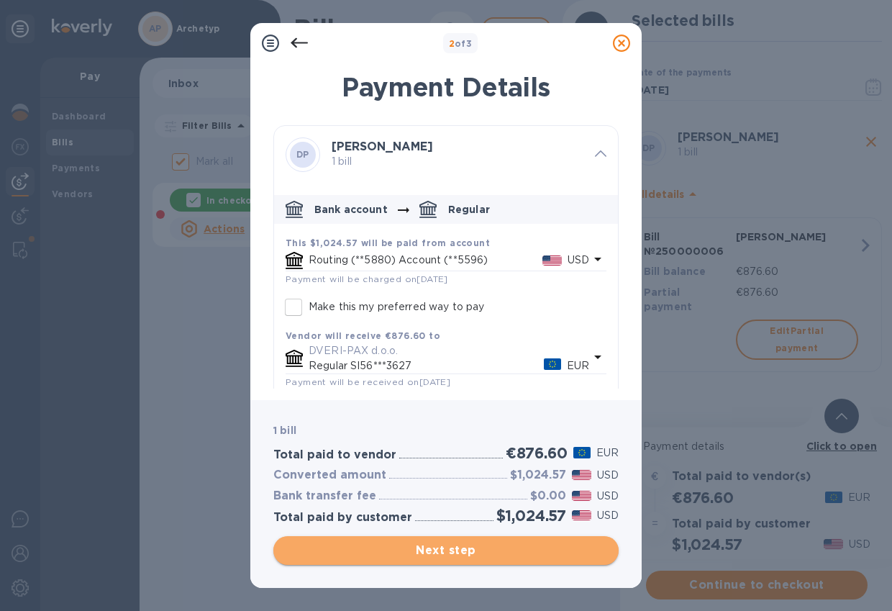
click at [441, 547] on span "Next step" at bounding box center [446, 550] width 322 height 17
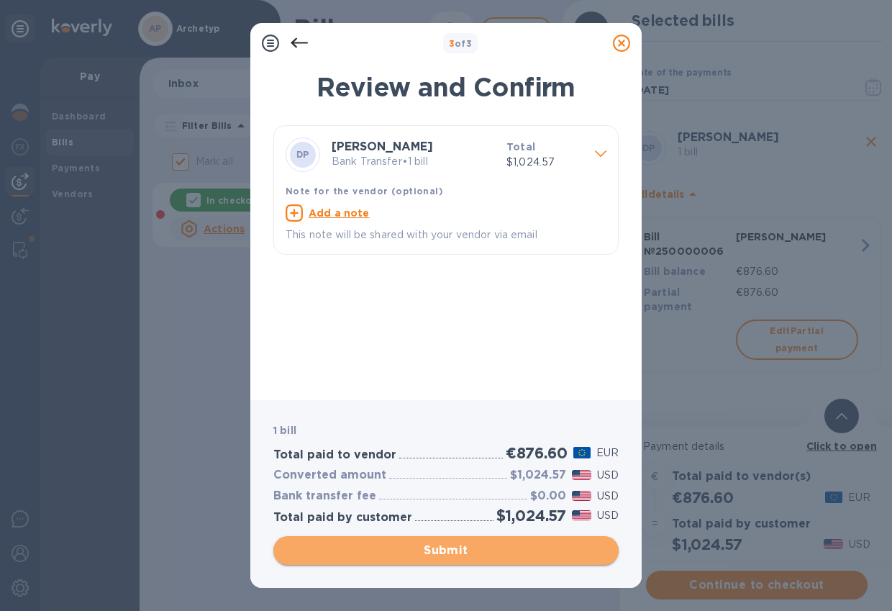
click at [450, 549] on span "Submit" at bounding box center [446, 550] width 322 height 17
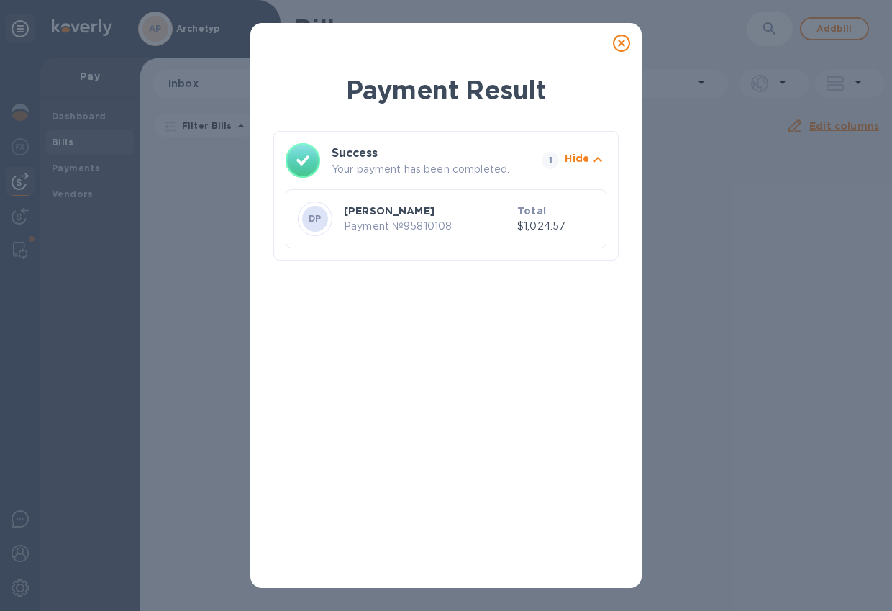
click at [621, 42] on icon at bounding box center [621, 43] width 17 height 17
